Goal: Task Accomplishment & Management: Manage account settings

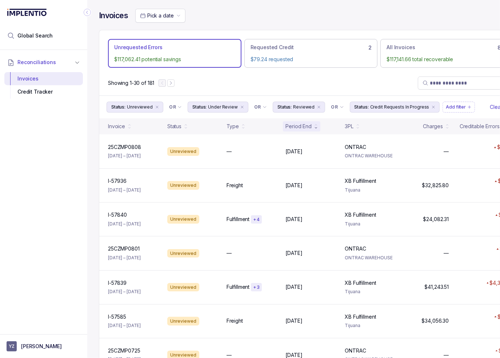
click at [60, 193] on div "Reconciliations Invoices Credit Tracker" at bounding box center [43, 190] width 87 height 280
click at [44, 182] on div "Reconciliations Invoices Credit Tracker" at bounding box center [43, 190] width 87 height 280
click at [95, 148] on div "Invoices Pick a date Unrequested Errors $117,062.41 potential savings Requested…" at bounding box center [310, 179] width 447 height 358
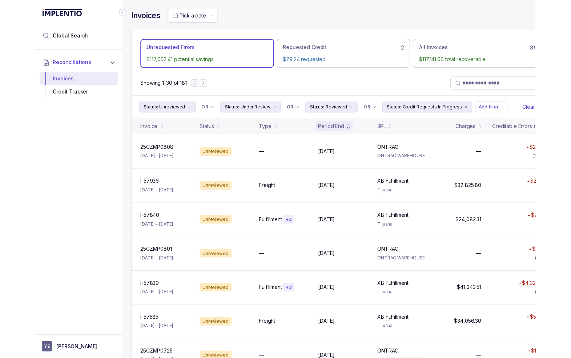
scroll to position [0, 3]
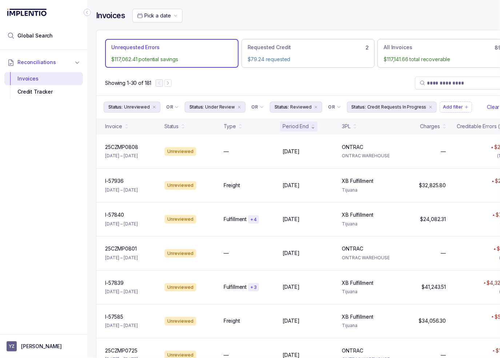
click at [51, 158] on div "Reconciliations Invoices Credit Tracker" at bounding box center [43, 190] width 87 height 280
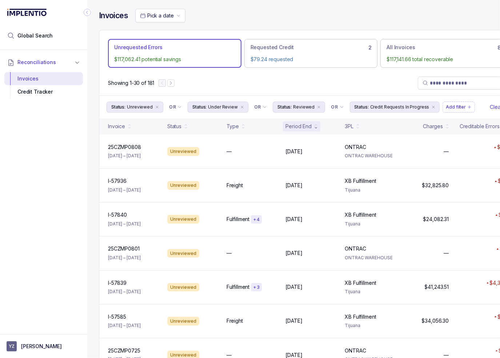
click at [55, 160] on div "Reconciliations Invoices Credit Tracker" at bounding box center [43, 190] width 87 height 280
click at [54, 172] on div "Reconciliations Invoices Credit Tracker" at bounding box center [43, 190] width 87 height 280
click at [239, 82] on div "Showing 1-30 of 181" at bounding box center [310, 83] width 423 height 25
click at [58, 342] on button "YZ [PERSON_NAME]" at bounding box center [44, 346] width 74 height 10
click at [42, 331] on p "Logout" at bounding box center [48, 330] width 60 height 7
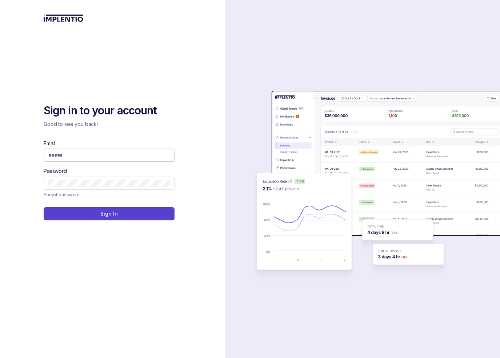
click at [97, 159] on span at bounding box center [109, 154] width 131 height 13
click at [98, 155] on input "Email" at bounding box center [108, 154] width 121 height 7
type input "**********"
